Goal: Complete application form

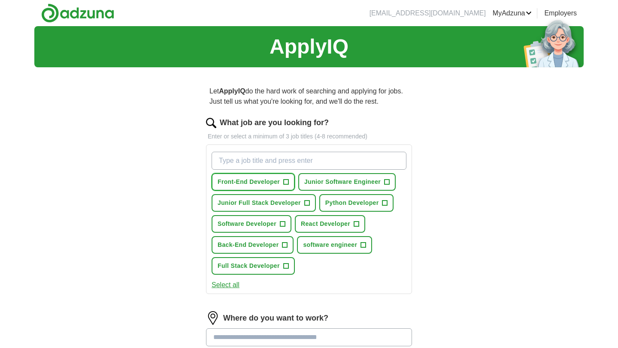
click at [287, 180] on span "+" at bounding box center [286, 182] width 5 height 7
click at [386, 182] on span "+" at bounding box center [386, 182] width 5 height 7
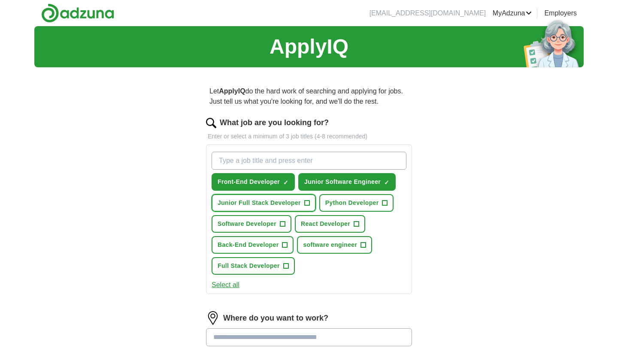
click at [307, 203] on span "+" at bounding box center [306, 203] width 5 height 7
click at [285, 226] on span "+" at bounding box center [282, 224] width 5 height 7
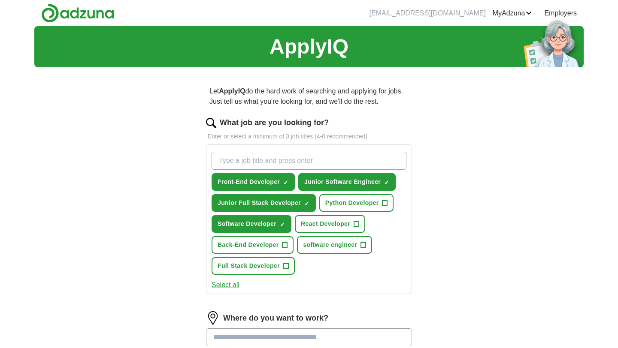
click at [234, 286] on button "Select all" at bounding box center [226, 285] width 28 height 10
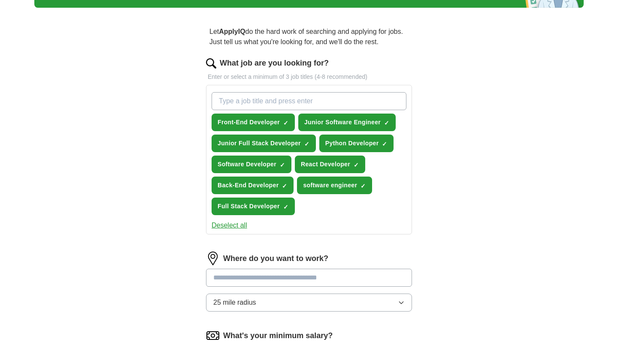
scroll to position [71, 0]
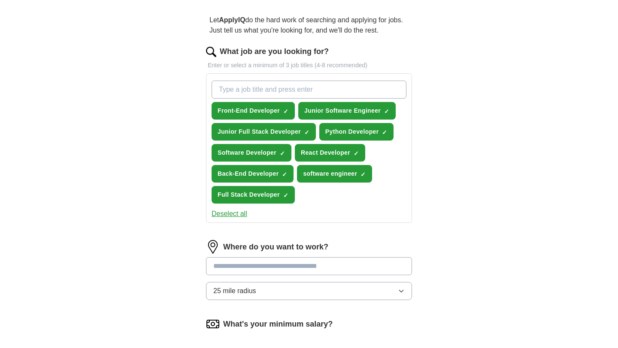
click at [242, 271] on input at bounding box center [309, 266] width 206 height 18
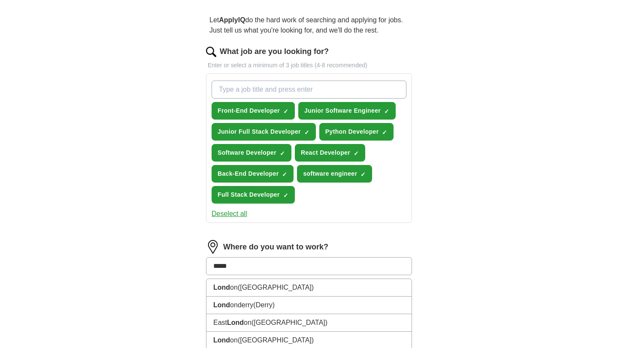
type input "******"
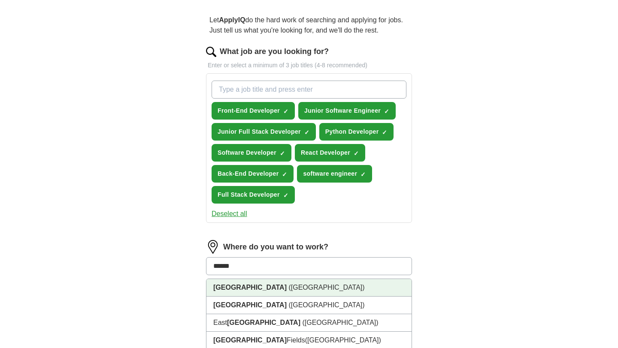
click at [225, 289] on strong "[GEOGRAPHIC_DATA]" at bounding box center [249, 287] width 73 height 7
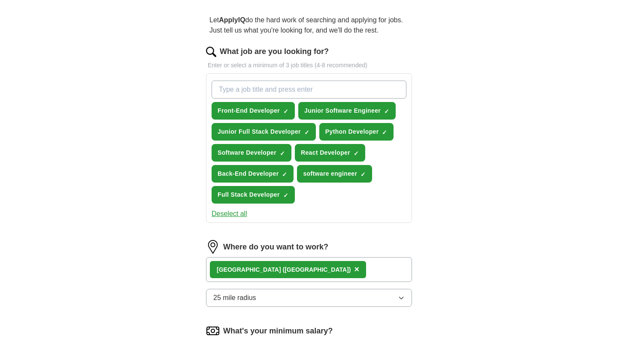
click at [247, 301] on span "25 mile radius" at bounding box center [234, 298] width 43 height 10
click at [241, 317] on div "Only in" at bounding box center [308, 318] width 191 height 10
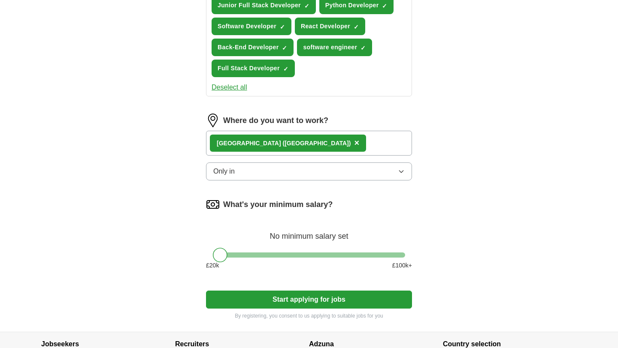
scroll to position [203, 0]
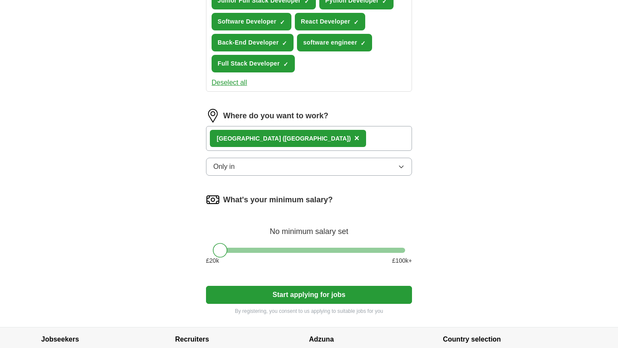
drag, startPoint x: 363, startPoint y: 248, endPoint x: 347, endPoint y: 248, distance: 15.5
click at [348, 248] on div "What's your minimum salary? No minimum salary set £ 20 k £ 100 k+" at bounding box center [309, 232] width 206 height 79
click at [237, 293] on button "Start applying for jobs" at bounding box center [309, 295] width 206 height 18
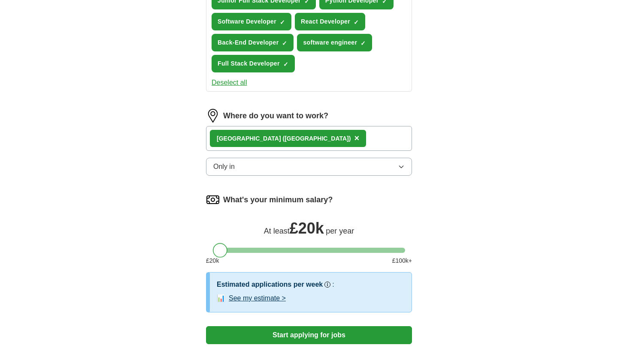
click at [216, 255] on div at bounding box center [220, 250] width 15 height 15
click at [251, 333] on button "Start applying for jobs" at bounding box center [309, 336] width 206 height 18
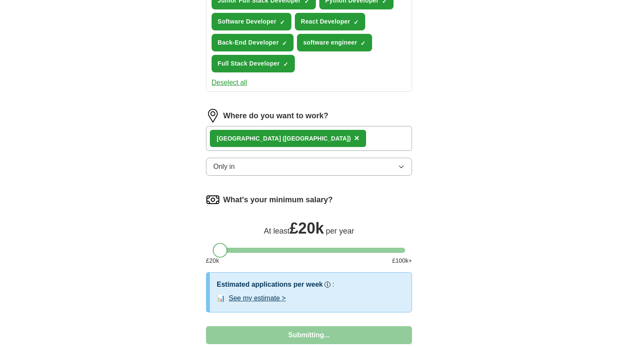
select select "**"
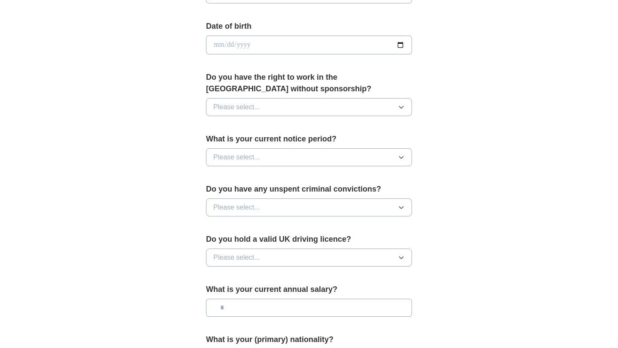
scroll to position [393, 0]
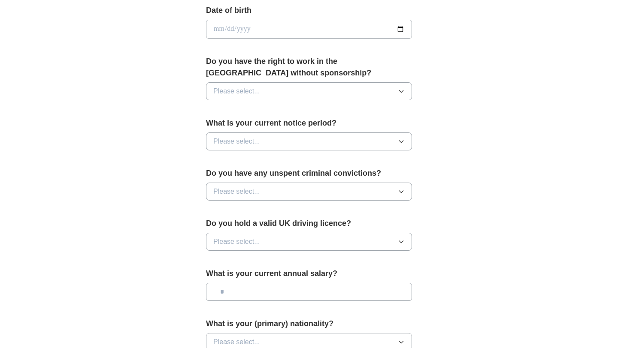
click at [243, 87] on span "Please select..." at bounding box center [236, 91] width 47 height 10
click at [232, 112] on div "Yes" at bounding box center [308, 111] width 191 height 10
click at [239, 139] on span "Please select..." at bounding box center [236, 141] width 47 height 10
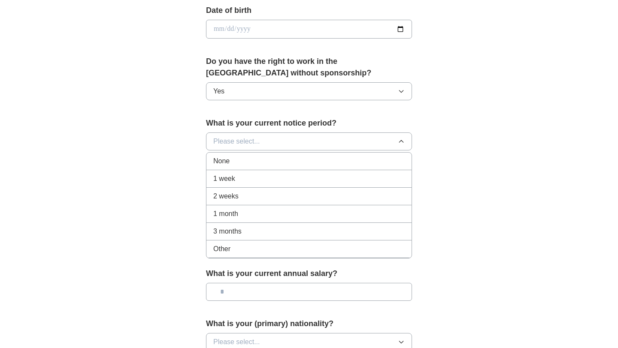
click at [233, 162] on div "None" at bounding box center [308, 161] width 191 height 10
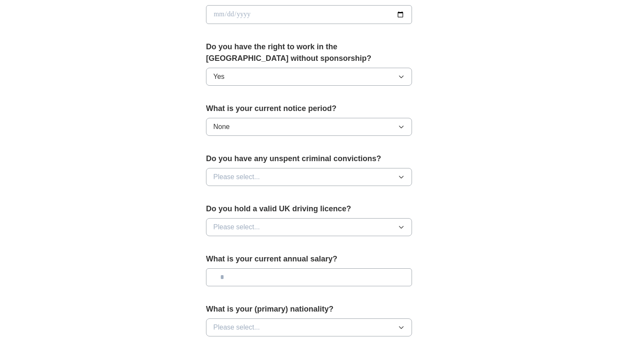
scroll to position [410, 0]
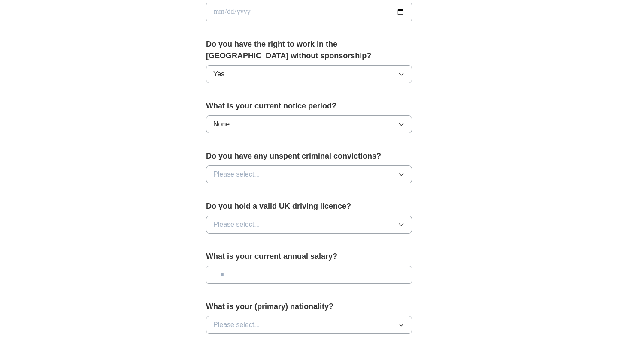
click at [237, 171] on span "Please select..." at bounding box center [236, 174] width 47 height 10
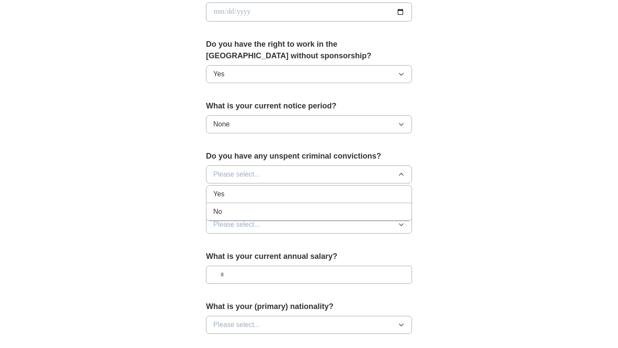
click at [234, 208] on div "No" at bounding box center [308, 212] width 191 height 10
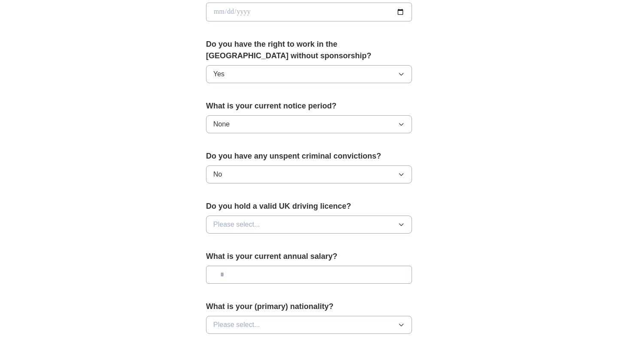
click at [236, 220] on span "Please select..." at bounding box center [236, 225] width 47 height 10
click at [228, 262] on div "No" at bounding box center [308, 262] width 191 height 10
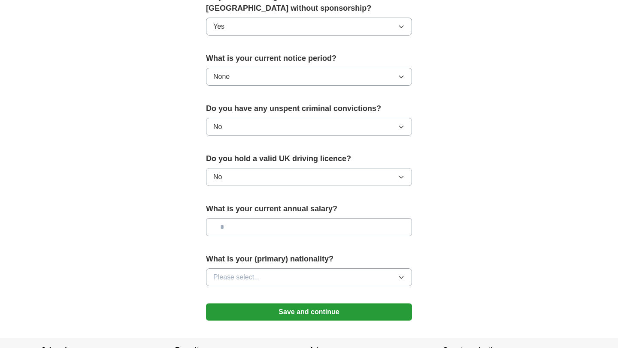
scroll to position [460, 0]
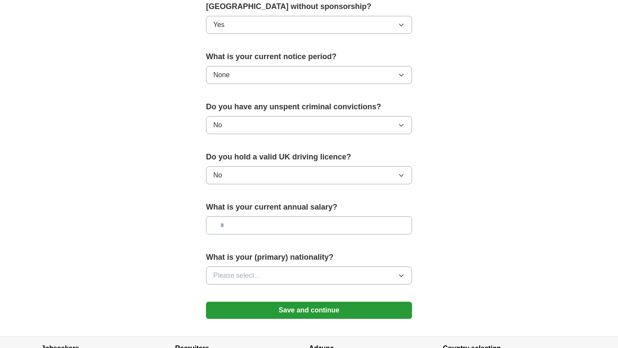
click at [240, 277] on span "Please select..." at bounding box center [236, 276] width 47 height 10
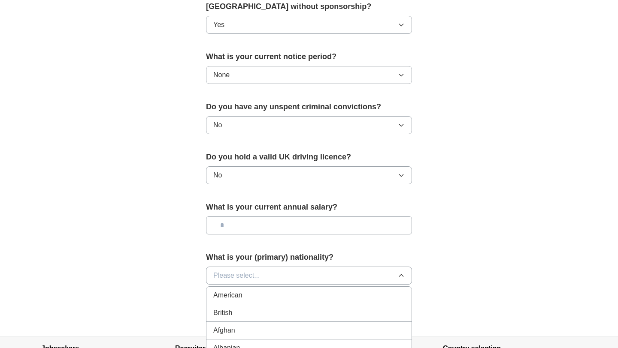
click at [240, 277] on span "Please select..." at bounding box center [236, 276] width 47 height 10
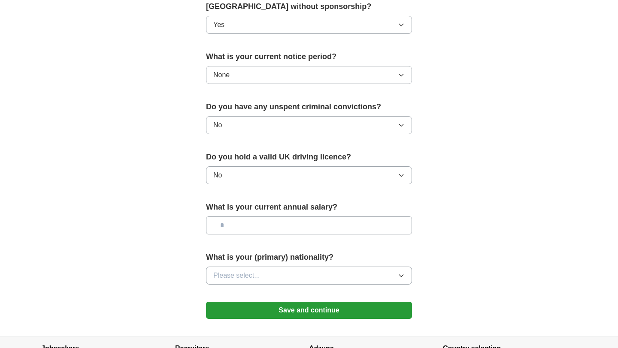
click at [245, 307] on button "Save and continue" at bounding box center [309, 310] width 206 height 17
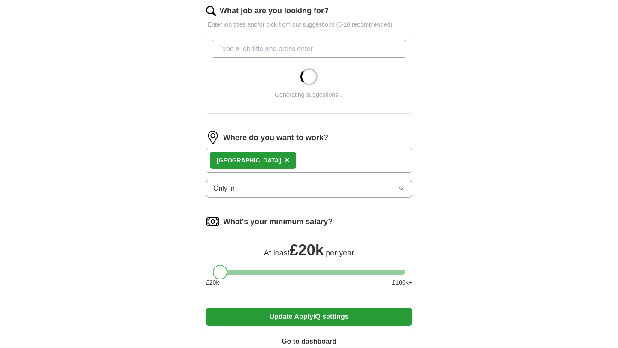
scroll to position [286, 0]
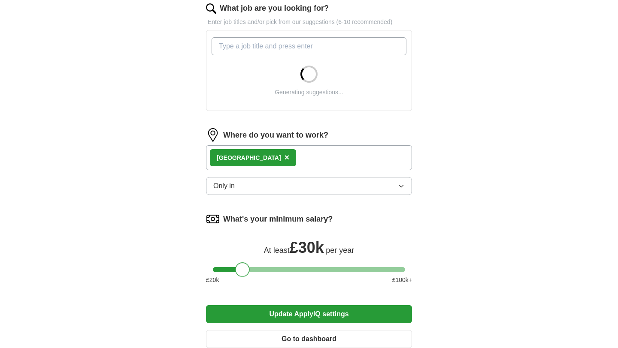
drag, startPoint x: 219, startPoint y: 270, endPoint x: 241, endPoint y: 273, distance: 22.1
click at [241, 273] on div at bounding box center [242, 270] width 15 height 15
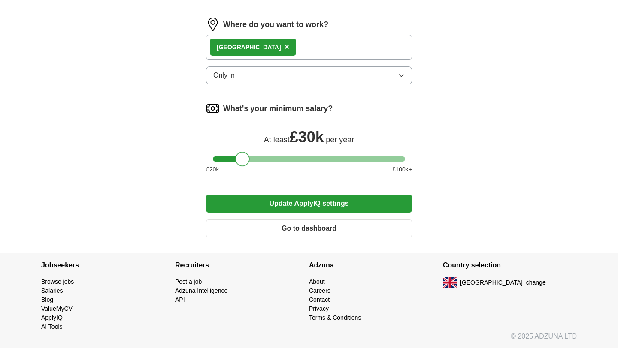
scroll to position [487, 0]
click at [288, 206] on button "Update ApplyIQ settings" at bounding box center [309, 203] width 206 height 18
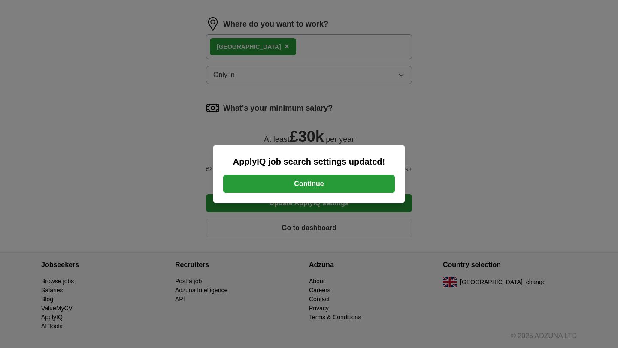
click at [306, 185] on button "Continue" at bounding box center [309, 184] width 172 height 18
